Goal: Information Seeking & Learning: Learn about a topic

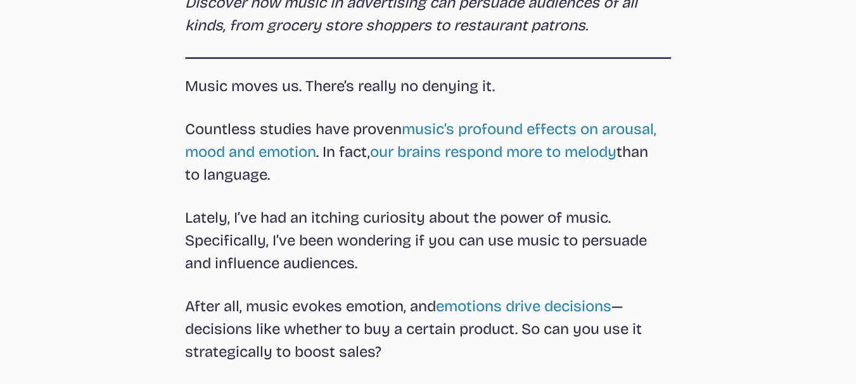
scroll to position [300, 0]
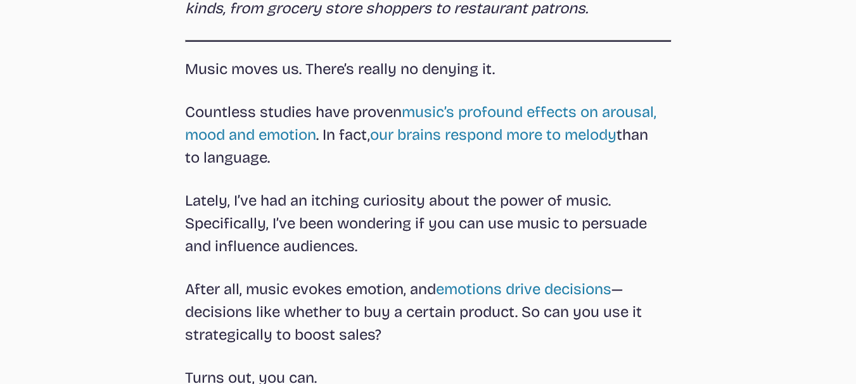
drag, startPoint x: 175, startPoint y: 107, endPoint x: 285, endPoint y: 160, distance: 122.4
copy p "Countless studies have proven music’s profound effects on arousal, mood and emo…"
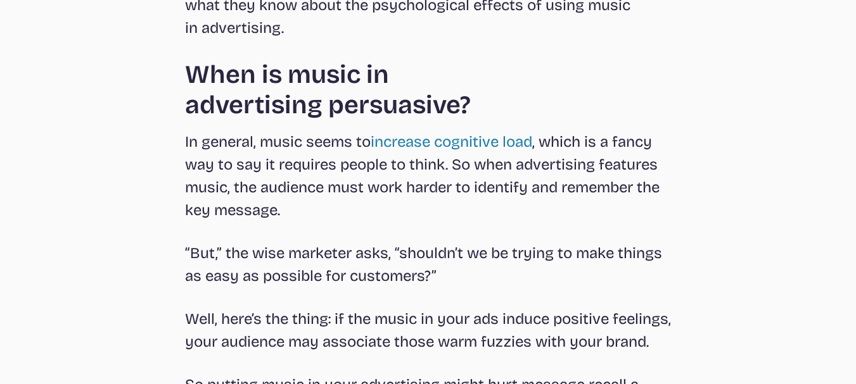
scroll to position [773, 0]
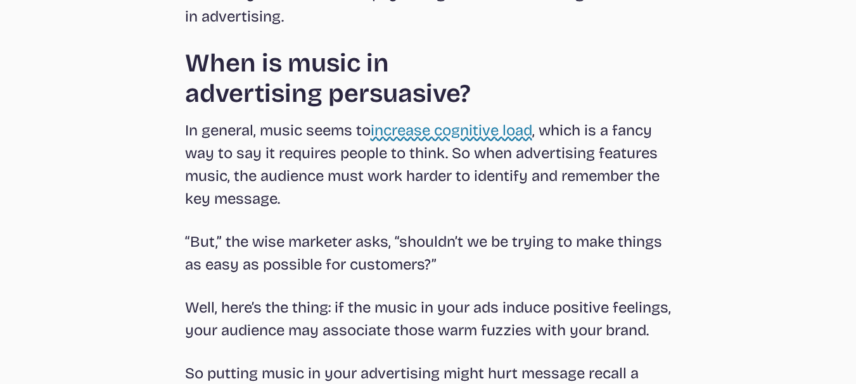
click at [469, 136] on link "increase cognitive load" at bounding box center [452, 131] width 162 height 18
drag, startPoint x: 371, startPoint y: 126, endPoint x: 534, endPoint y: 132, distance: 163.5
click at [534, 132] on p "In general, music seems to increase cognitive load , which is a fancy way to sa…" at bounding box center [428, 164] width 486 height 91
copy p "increase cognitive load"
click at [494, 132] on link "increase cognitive load" at bounding box center [452, 131] width 162 height 18
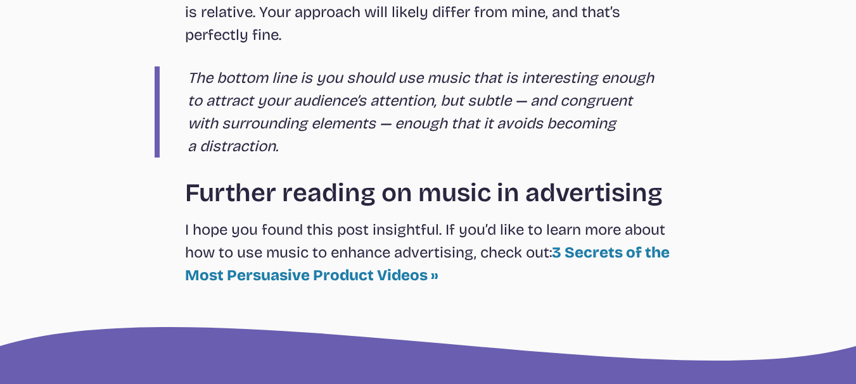
scroll to position [2797, 0]
